Goal: Transaction & Acquisition: Download file/media

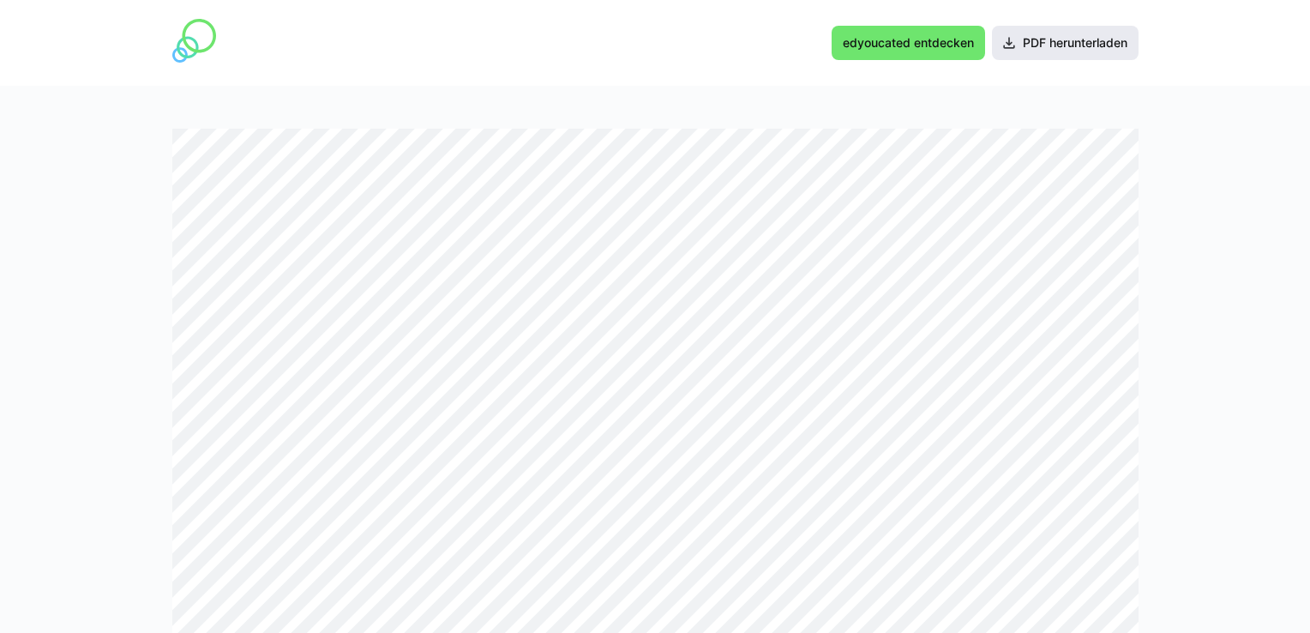
click at [1058, 44] on span "PDF herunterladen" at bounding box center [1075, 42] width 110 height 17
click at [1025, 38] on span "PDF herunterladen" at bounding box center [1075, 42] width 110 height 17
click at [1058, 43] on span "PDF herunterladen" at bounding box center [1075, 42] width 110 height 17
click at [1084, 27] on span "PDF herunterladen" at bounding box center [1065, 43] width 147 height 34
